Goal: Find specific page/section: Find specific page/section

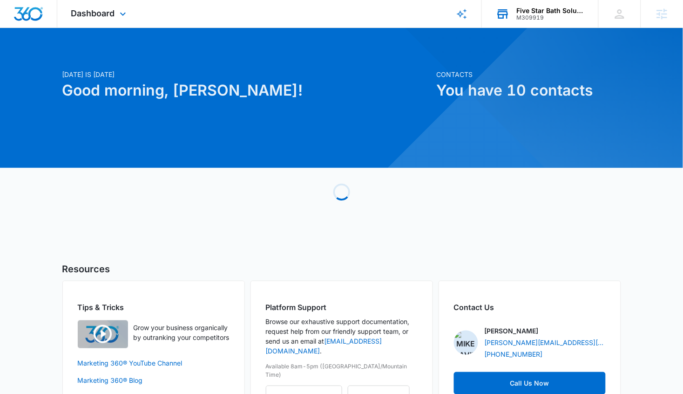
click at [521, 11] on div "Five Star Bath Solutions" at bounding box center [551, 10] width 68 height 7
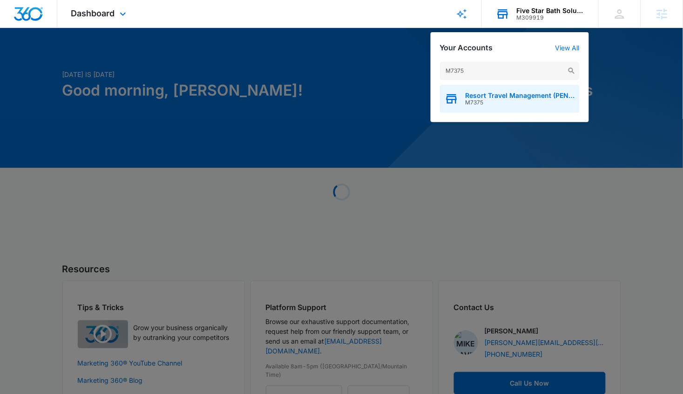
type input "M7375"
click at [467, 100] on span "M7375" at bounding box center [520, 102] width 109 height 7
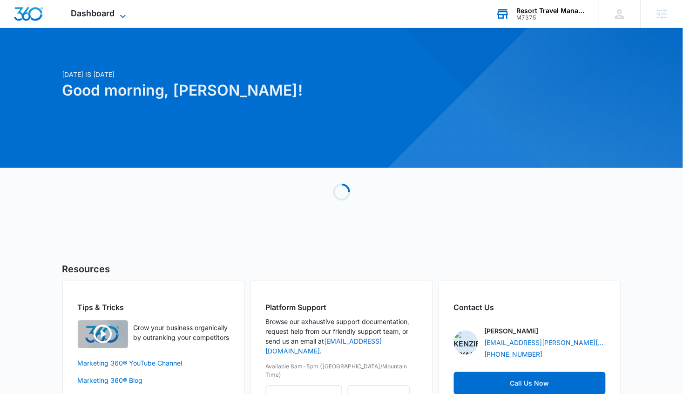
click at [105, 8] on span "Dashboard" at bounding box center [93, 13] width 44 height 10
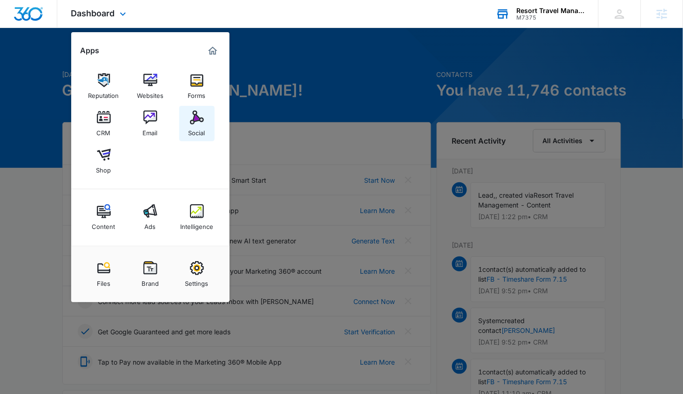
click at [192, 122] on img at bounding box center [197, 117] width 14 height 14
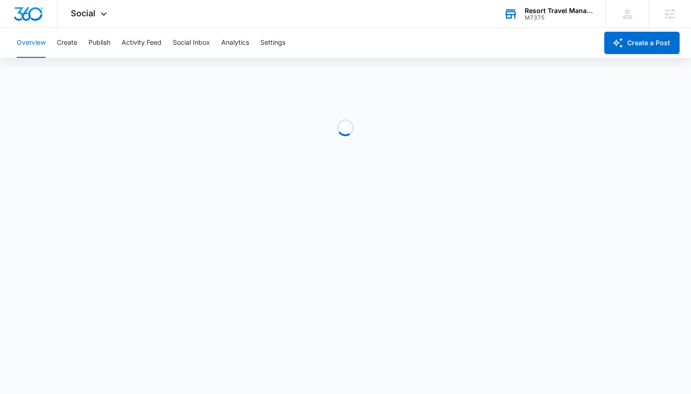
click at [54, 45] on div "Overview Create Publish Activity Feed Social Inbox Analytics Settings" at bounding box center [304, 43] width 587 height 30
click at [68, 45] on button "Create" at bounding box center [67, 43] width 20 height 30
